Goal: Information Seeking & Learning: Learn about a topic

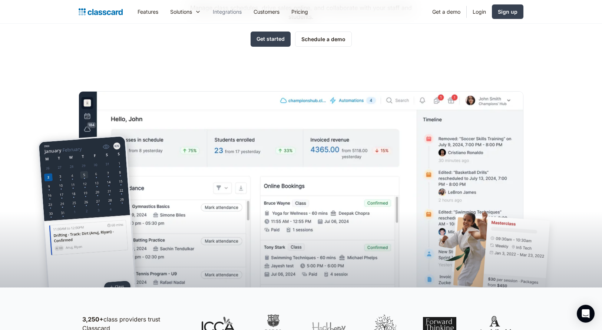
click at [226, 13] on link "Integrations" at bounding box center [227, 11] width 41 height 17
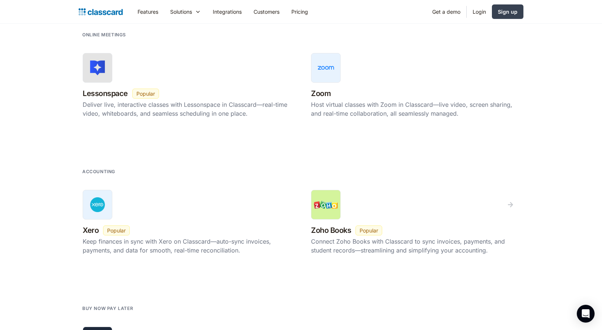
scroll to position [889, 0]
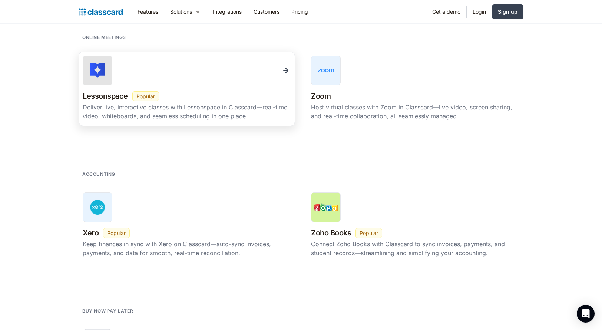
click at [102, 72] on img at bounding box center [97, 70] width 15 height 15
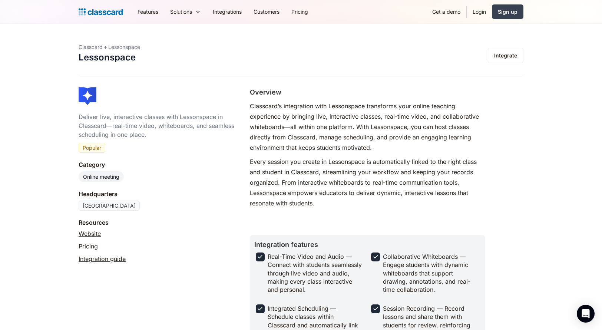
click at [96, 234] on link "Website" at bounding box center [90, 233] width 22 height 9
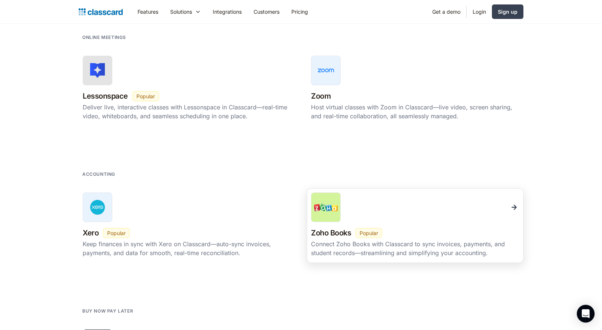
click at [515, 203] on img at bounding box center [514, 207] width 10 height 10
